Goal: Task Accomplishment & Management: Complete application form

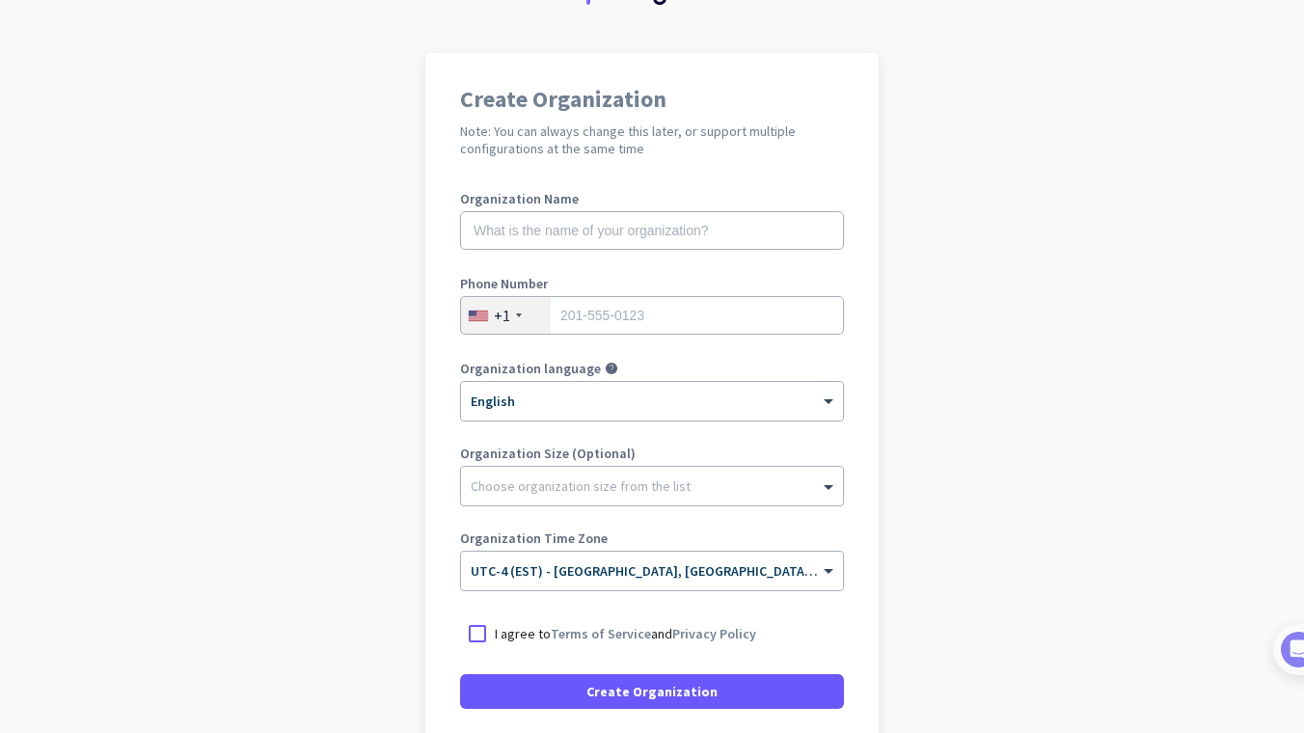
scroll to position [111, 0]
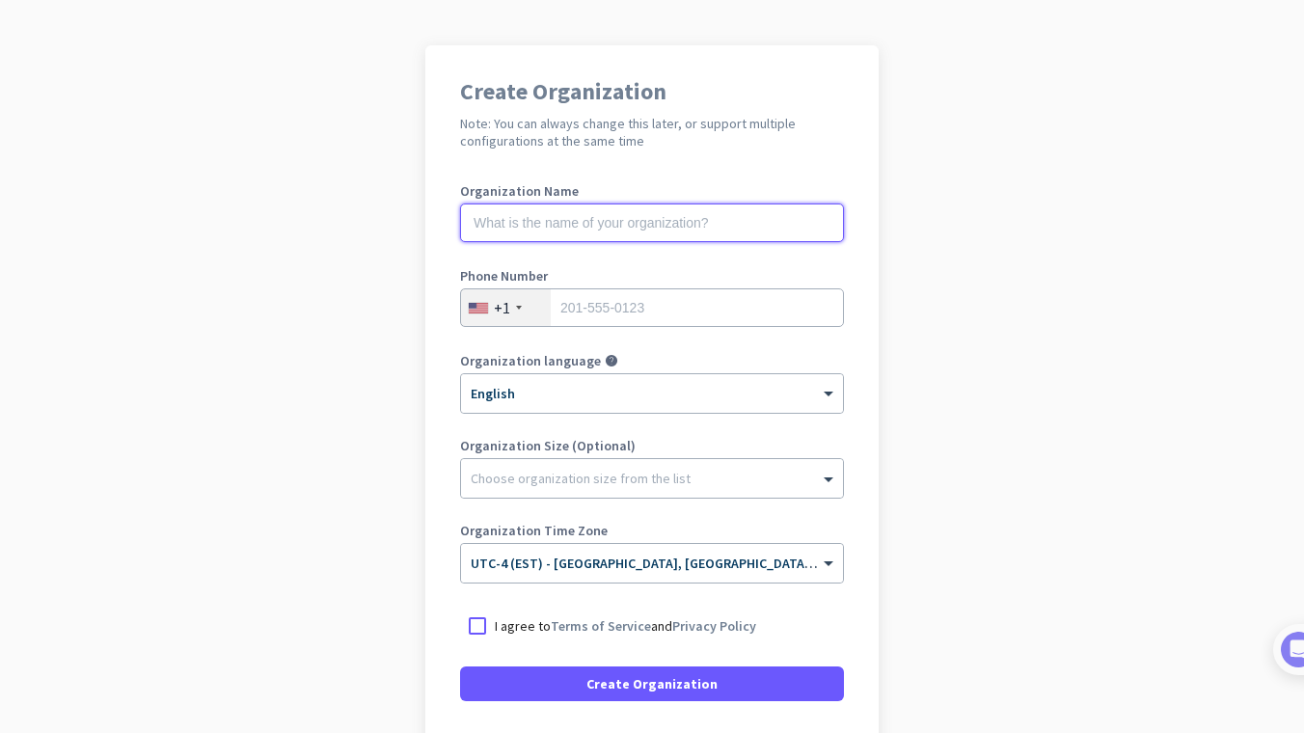
click at [668, 225] on input "text" at bounding box center [652, 223] width 384 height 39
type input "Mercor"
click at [587, 304] on input "tel" at bounding box center [652, 307] width 384 height 39
type input "4169315989"
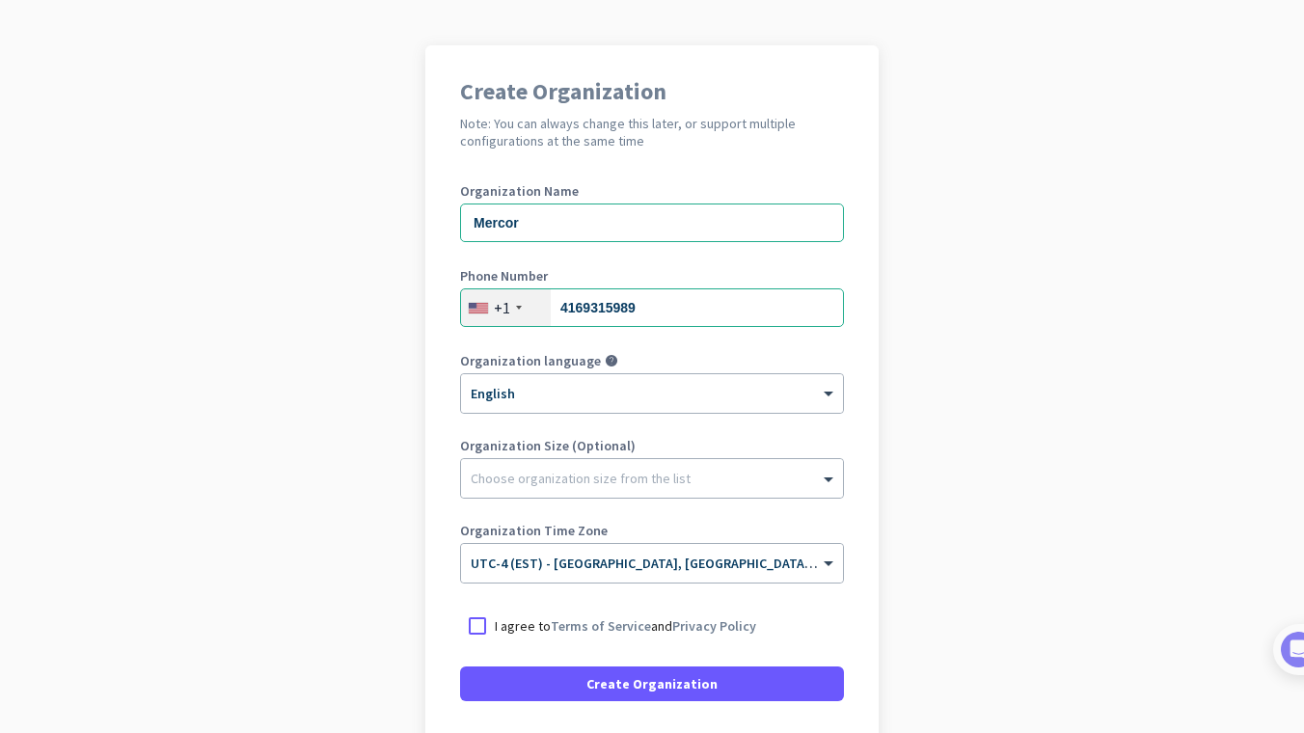
click at [499, 299] on div "+1" at bounding box center [502, 307] width 16 height 19
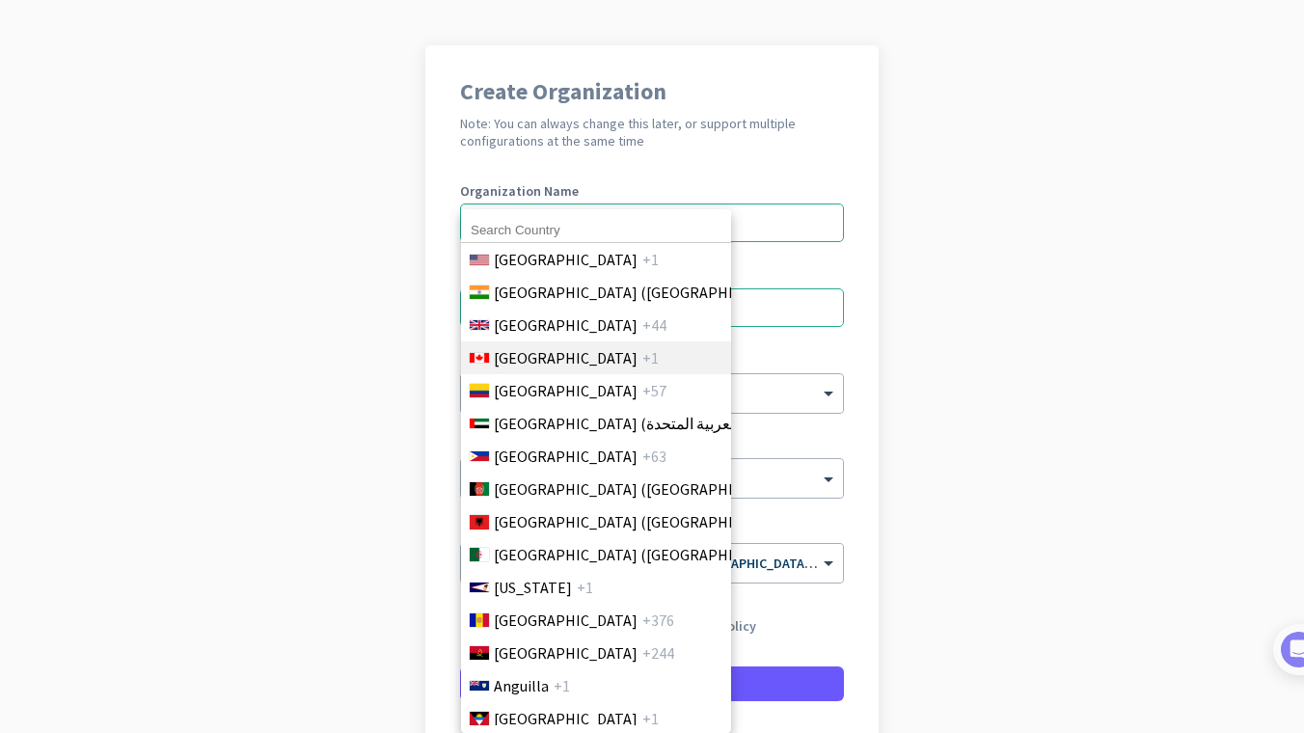
click at [535, 351] on span "[GEOGRAPHIC_DATA]" at bounding box center [566, 357] width 144 height 23
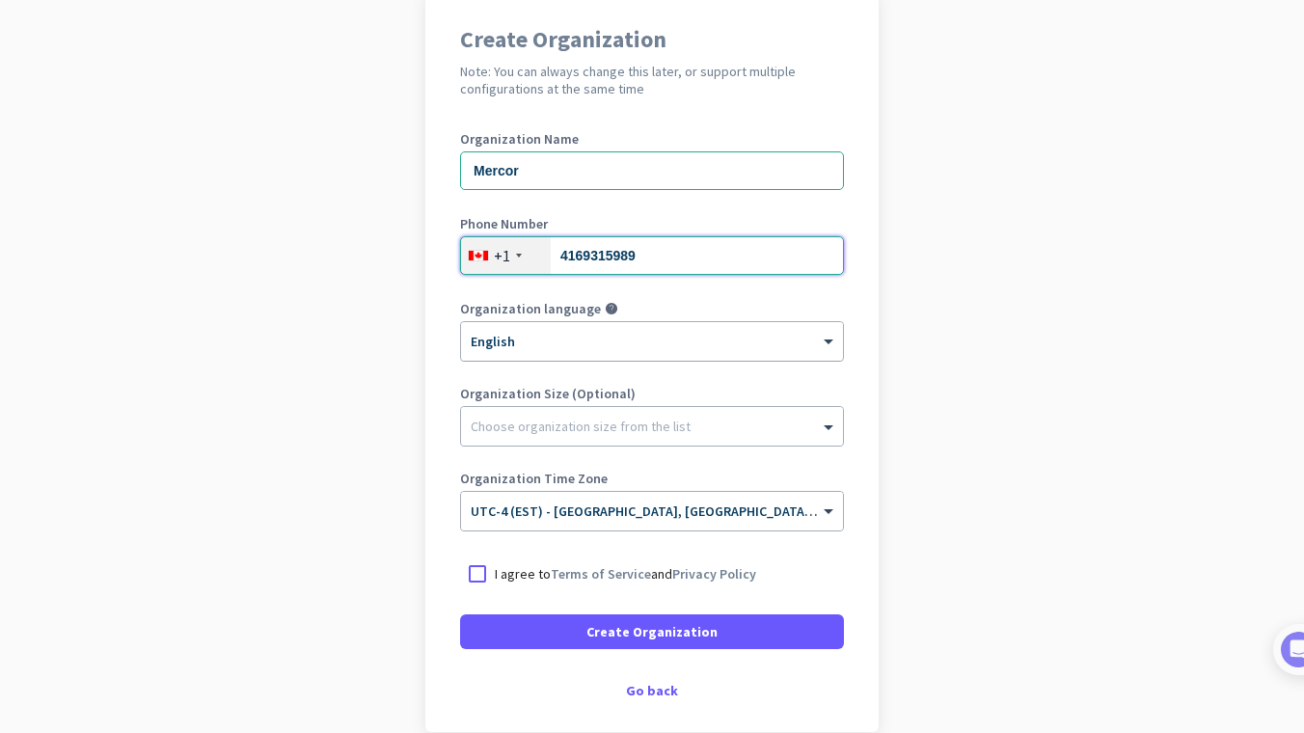
scroll to position [172, 0]
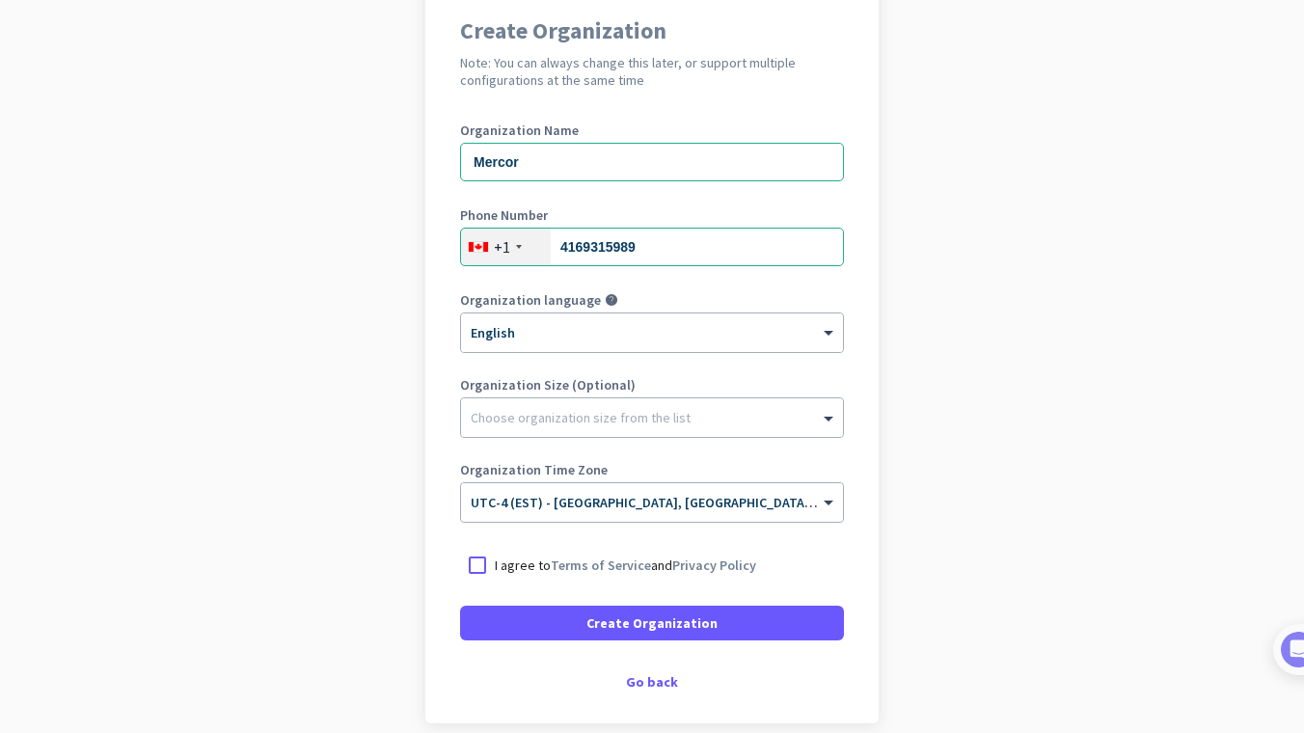
click at [510, 564] on p "I agree to Terms of Service and Privacy Policy" at bounding box center [625, 565] width 261 height 19
click at [0, 0] on input "I agree to Terms of Service and Privacy Policy" at bounding box center [0, 0] width 0 height 0
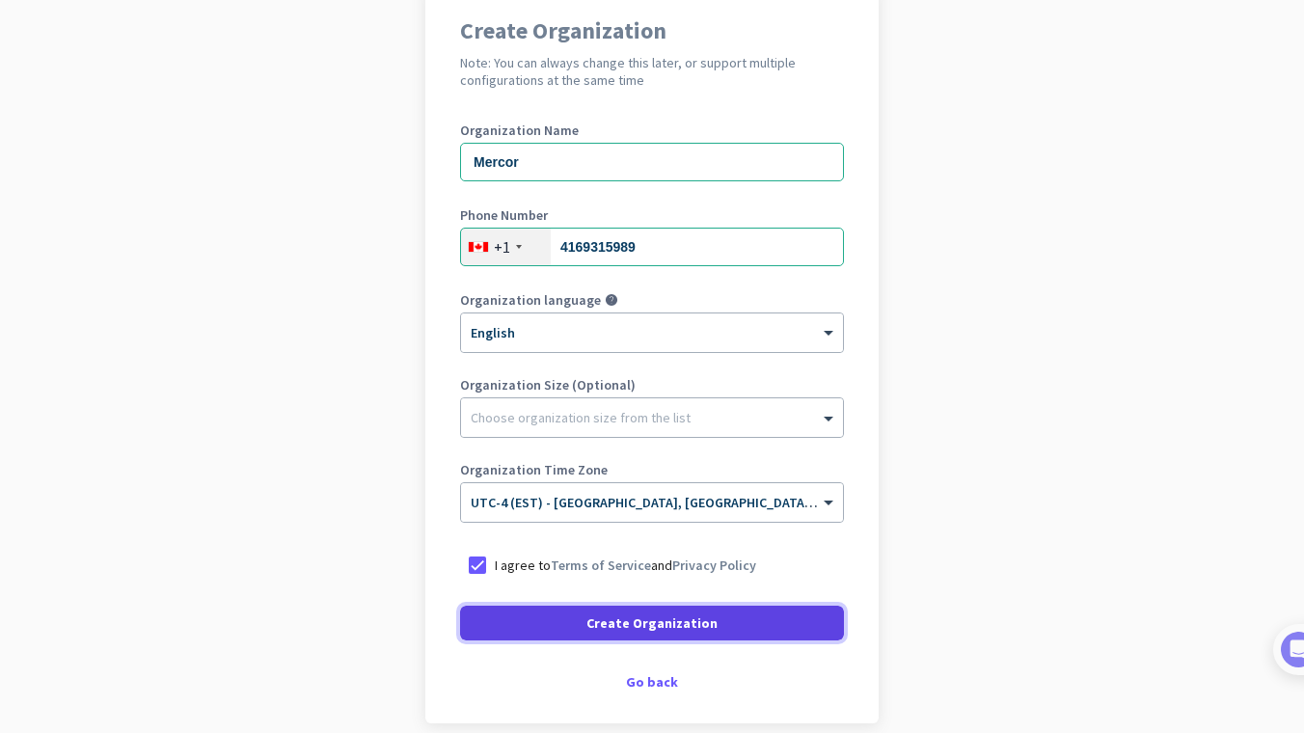
click at [617, 621] on span "Create Organization" at bounding box center [652, 623] width 131 height 19
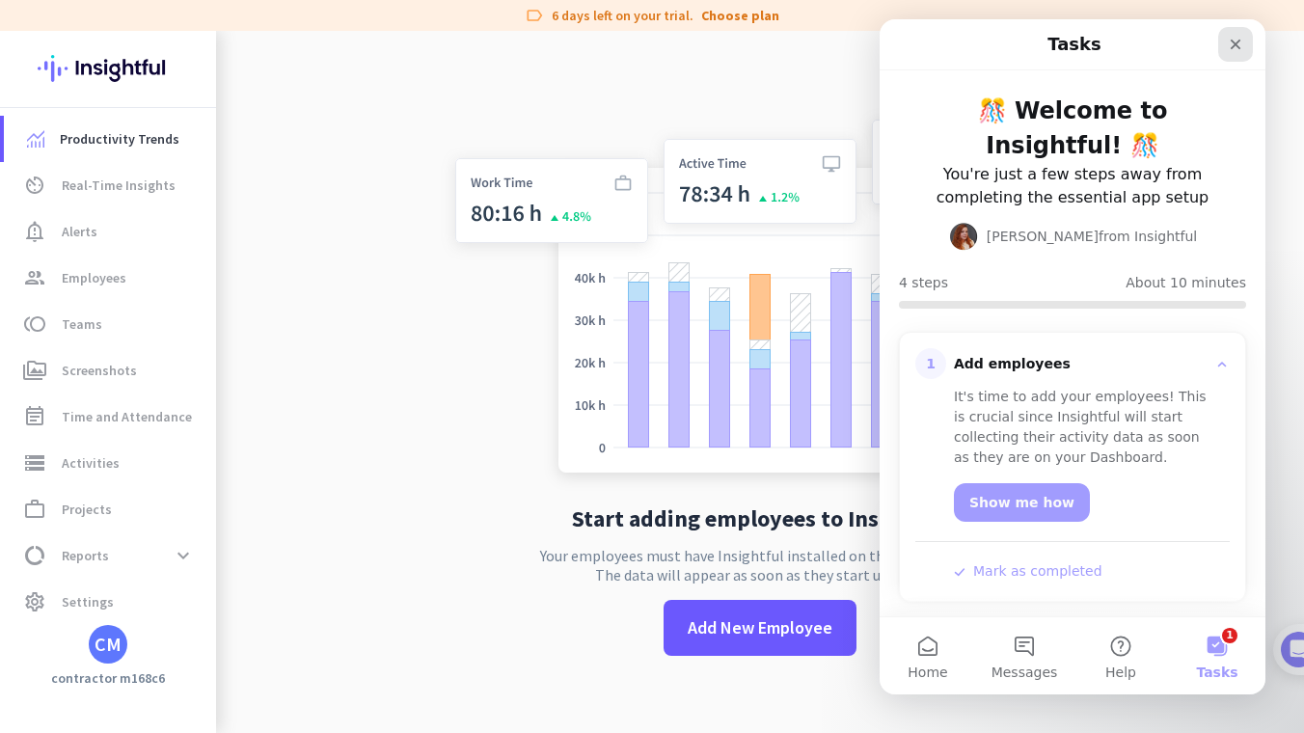
click at [1240, 47] on icon "Close" at bounding box center [1236, 45] width 11 height 11
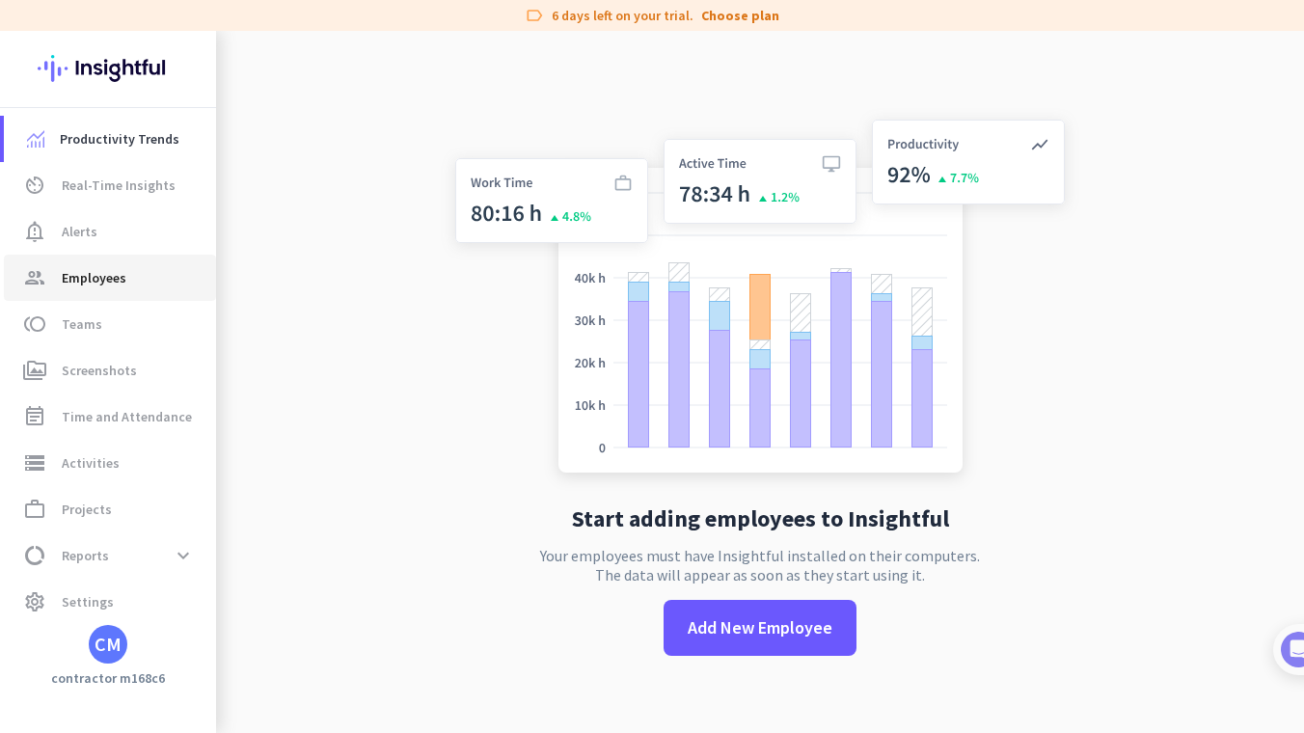
click at [117, 282] on span "Employees" at bounding box center [94, 277] width 65 height 23
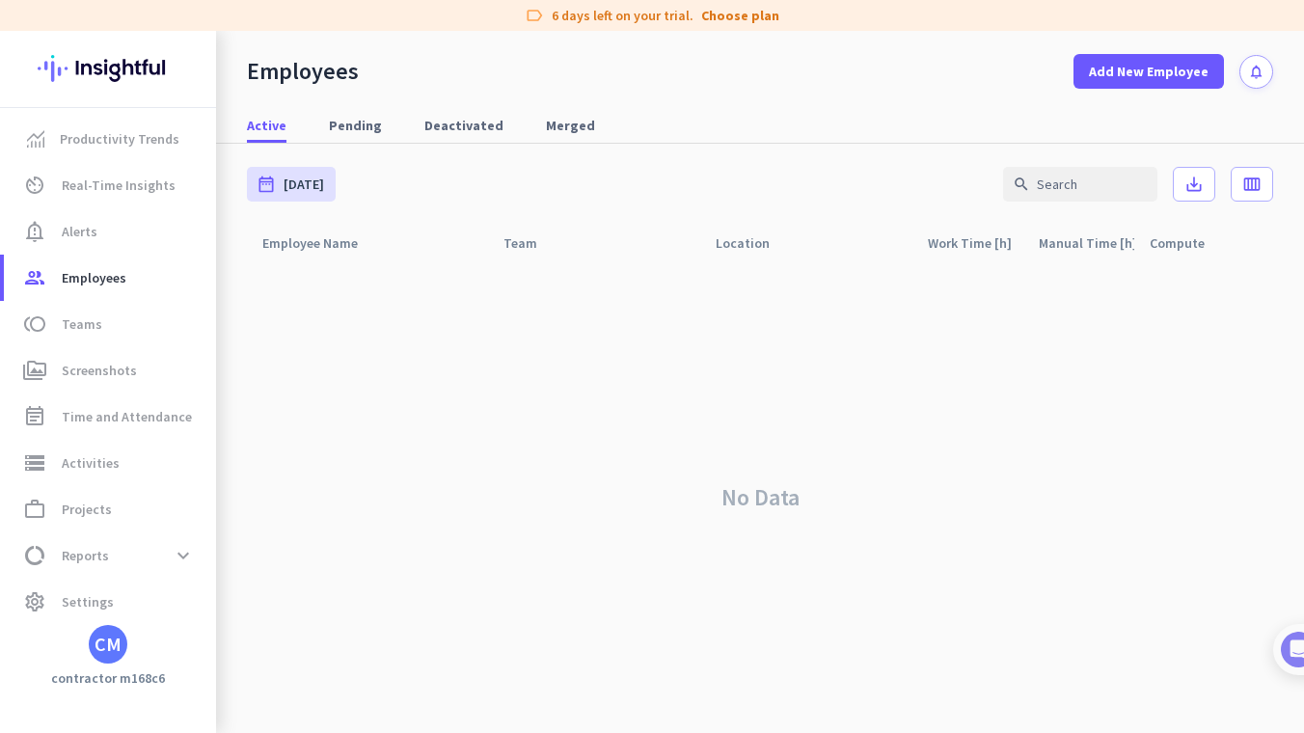
click at [112, 641] on div "CM" at bounding box center [108, 644] width 27 height 19
click at [102, 650] on div at bounding box center [652, 366] width 1304 height 733
click at [107, 648] on div "CM" at bounding box center [108, 644] width 27 height 19
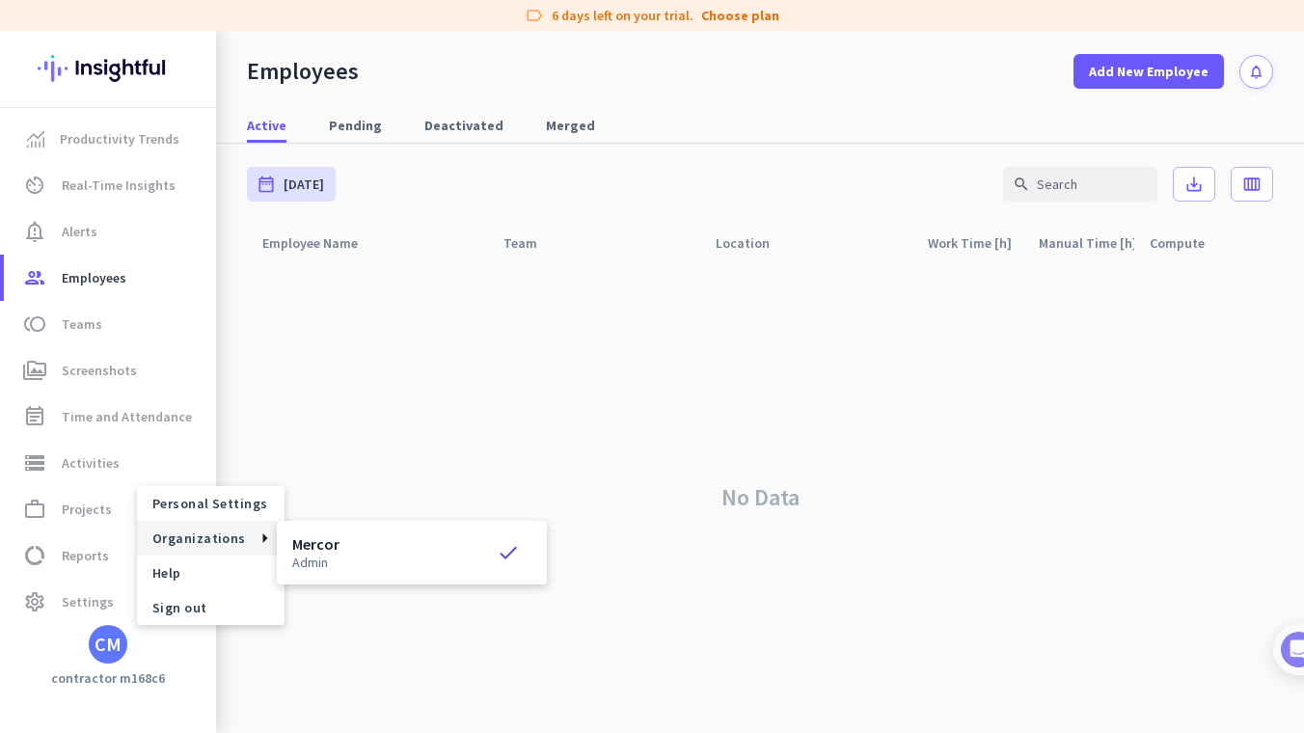
click at [343, 547] on div "Mercor admin check" at bounding box center [411, 552] width 239 height 33
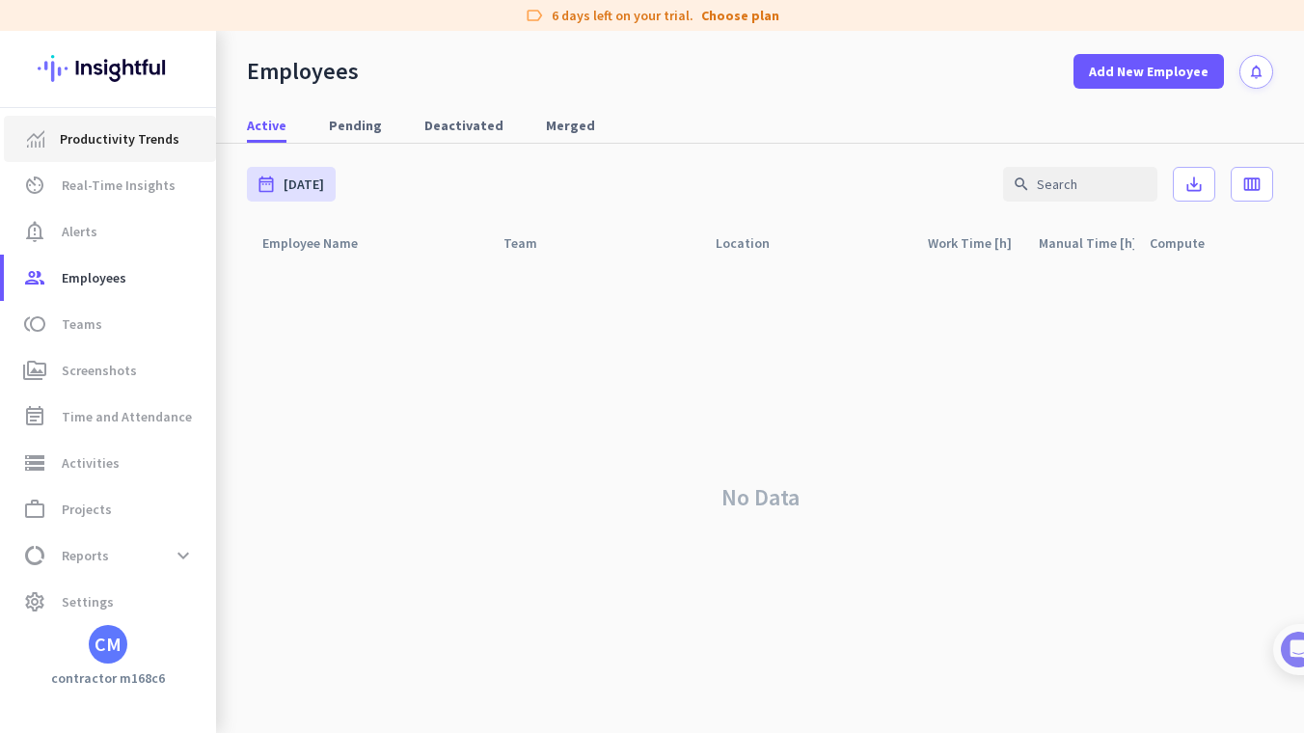
click at [144, 150] on span "Productivity Trends" at bounding box center [120, 138] width 120 height 23
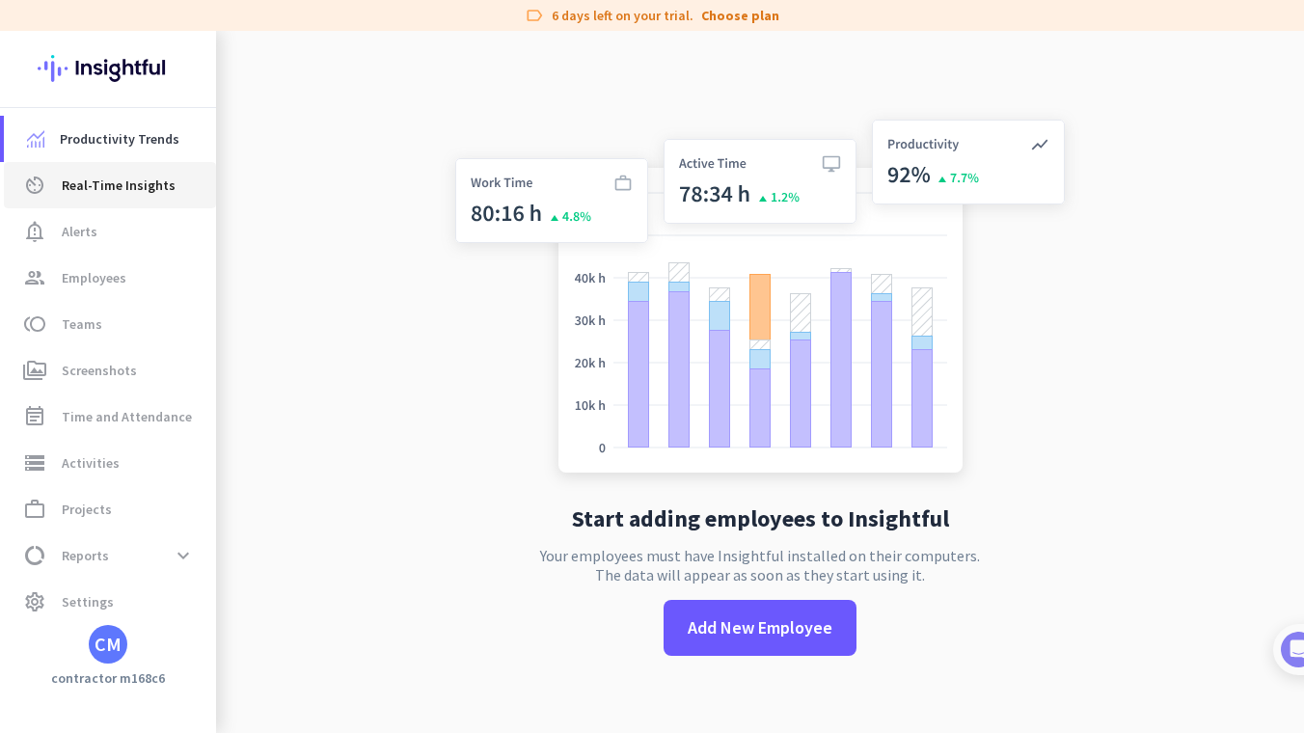
click at [124, 193] on span "Real-Time Insights" at bounding box center [119, 185] width 114 height 23
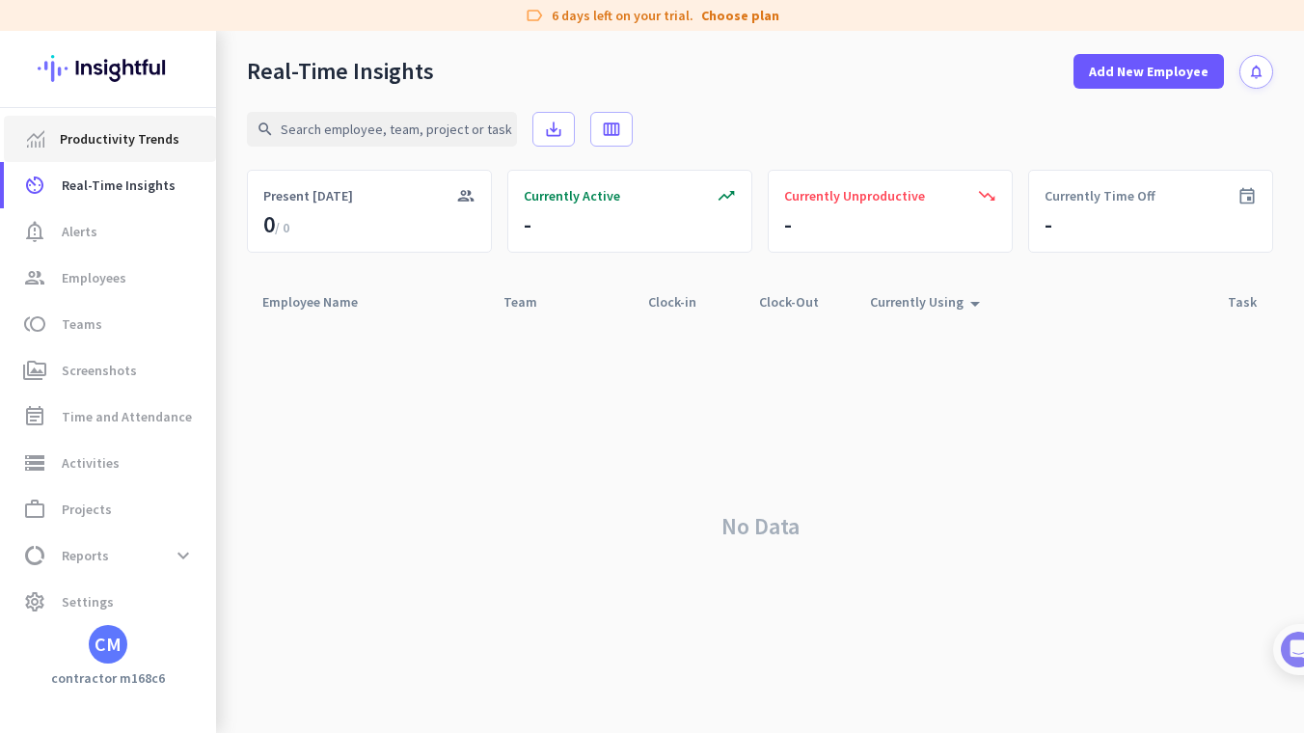
click at [125, 135] on span "Productivity Trends" at bounding box center [120, 138] width 120 height 23
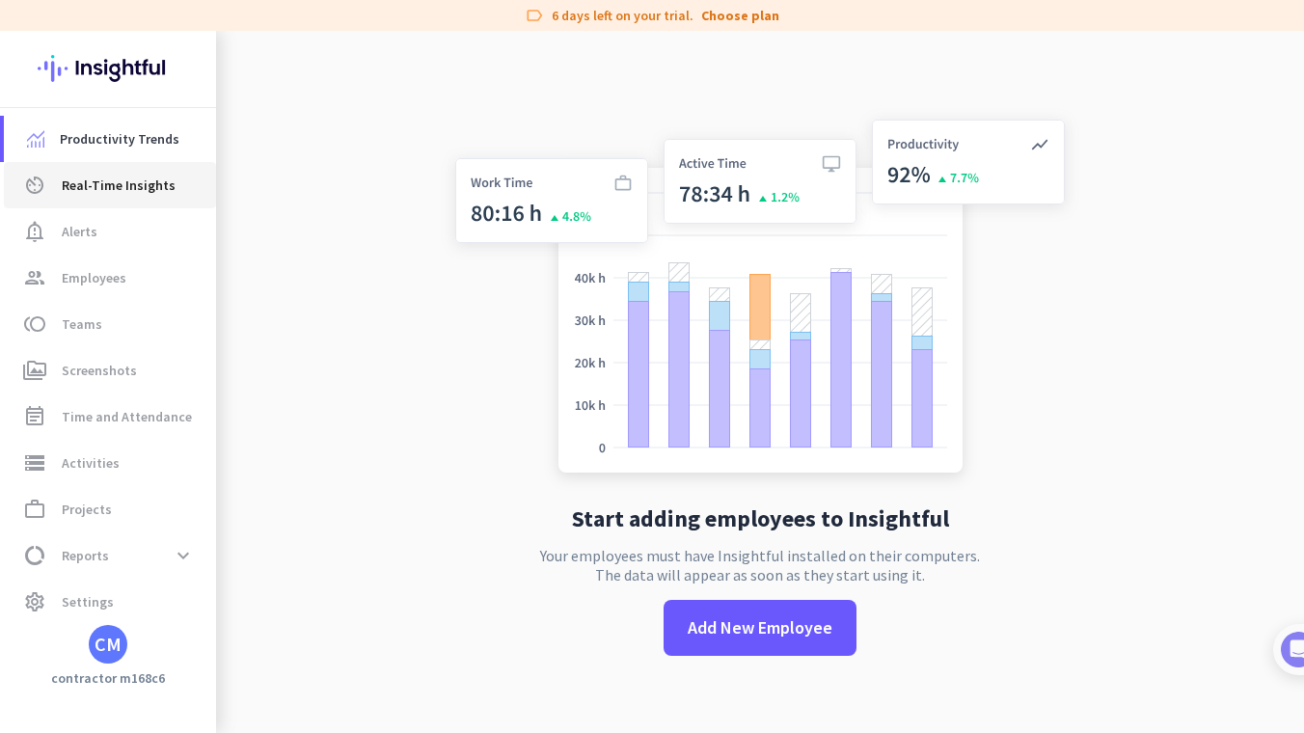
click at [142, 201] on link "av_timer Real-Time Insights" at bounding box center [110, 185] width 212 height 46
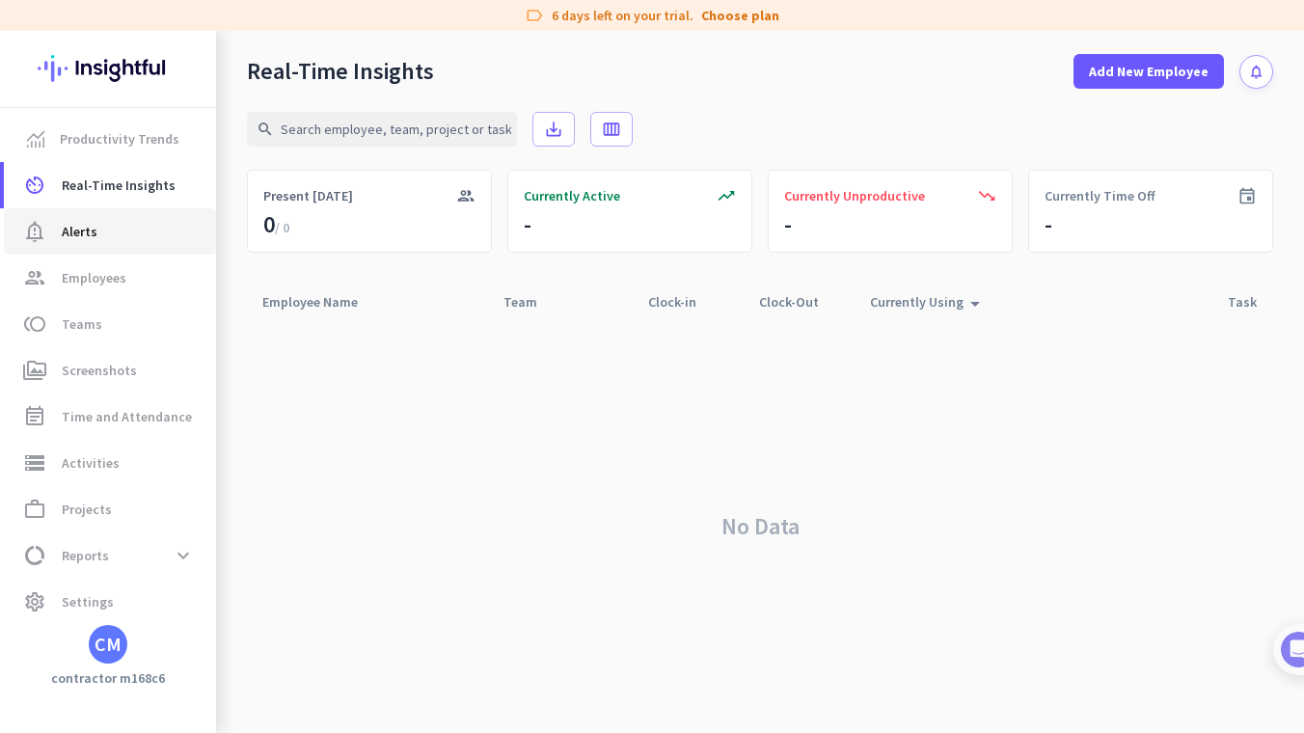
click at [138, 226] on span "notification_important Alerts" at bounding box center [109, 231] width 181 height 23
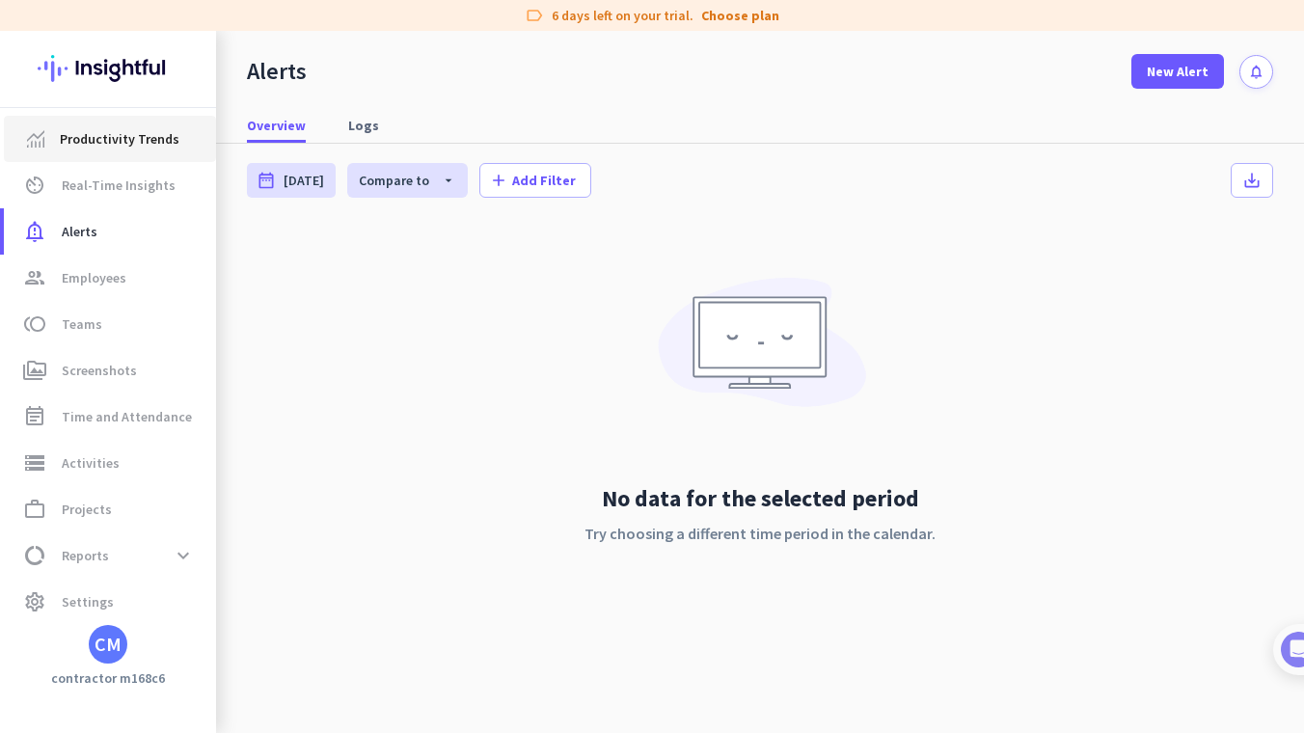
click at [126, 154] on link "Productivity Trends" at bounding box center [110, 139] width 212 height 46
